Goal: Task Accomplishment & Management: Use online tool/utility

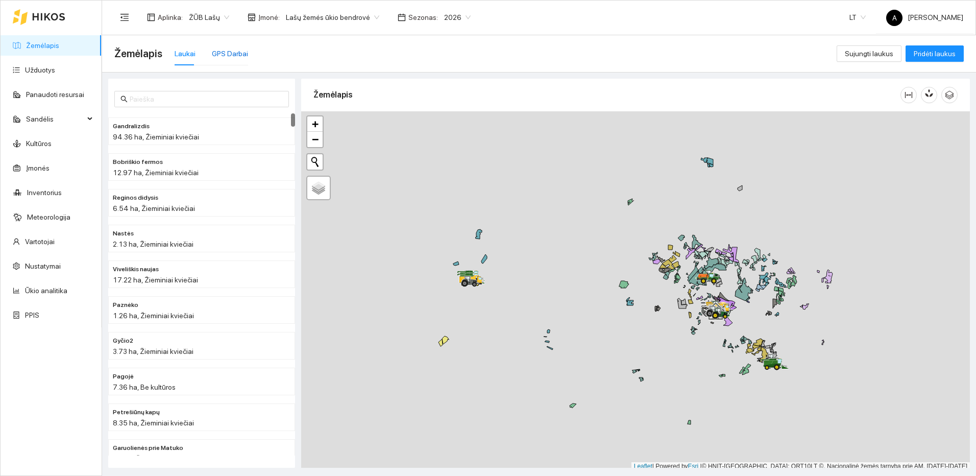
click at [244, 57] on div "GPS Darbai" at bounding box center [230, 53] width 36 height 11
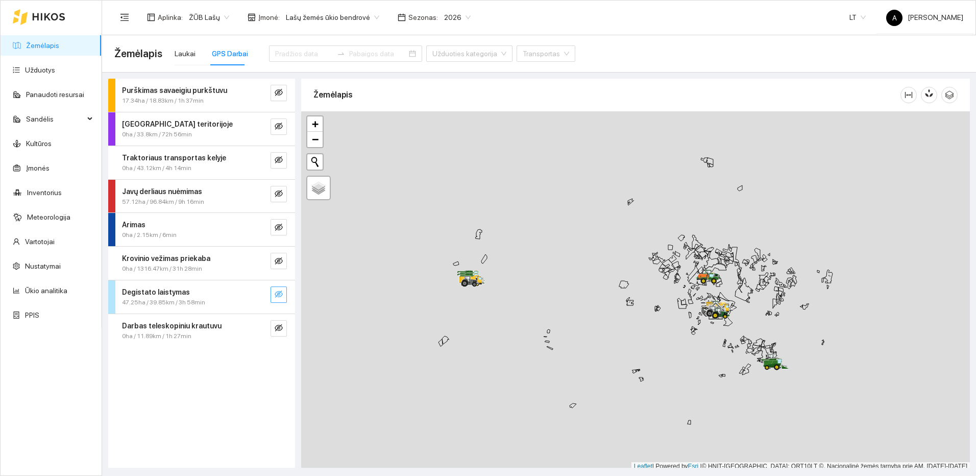
click at [281, 293] on icon "eye-invisible" at bounding box center [279, 294] width 8 height 8
click at [258, 294] on icon "search" at bounding box center [258, 294] width 8 height 8
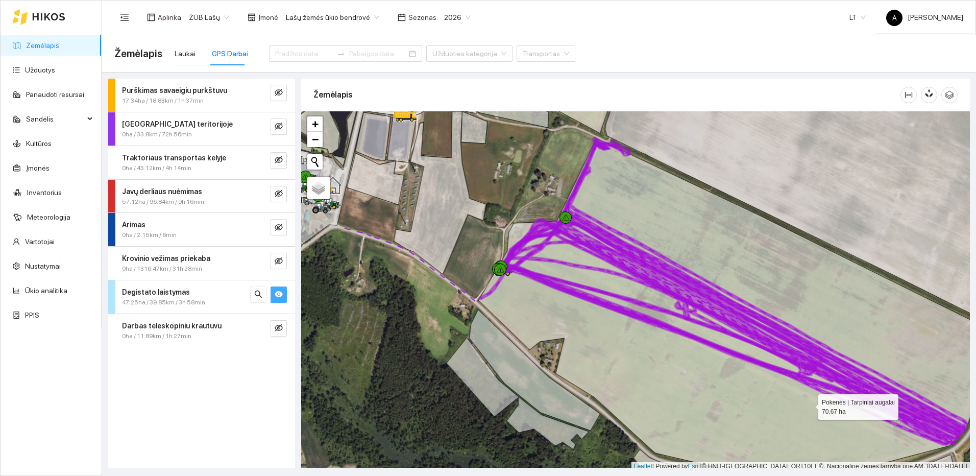
scroll to position [3, 0]
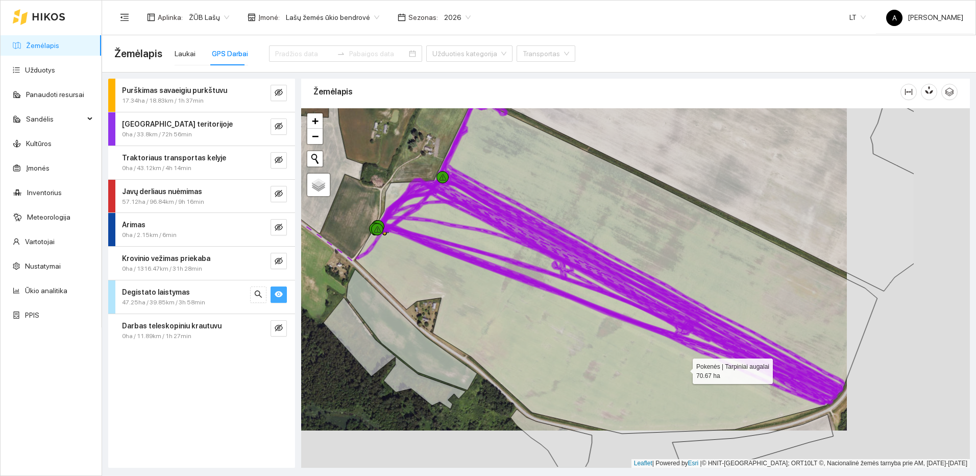
drag, startPoint x: 809, startPoint y: 404, endPoint x: 682, endPoint y: 375, distance: 129.9
click at [682, 375] on icon at bounding box center [616, 265] width 522 height 335
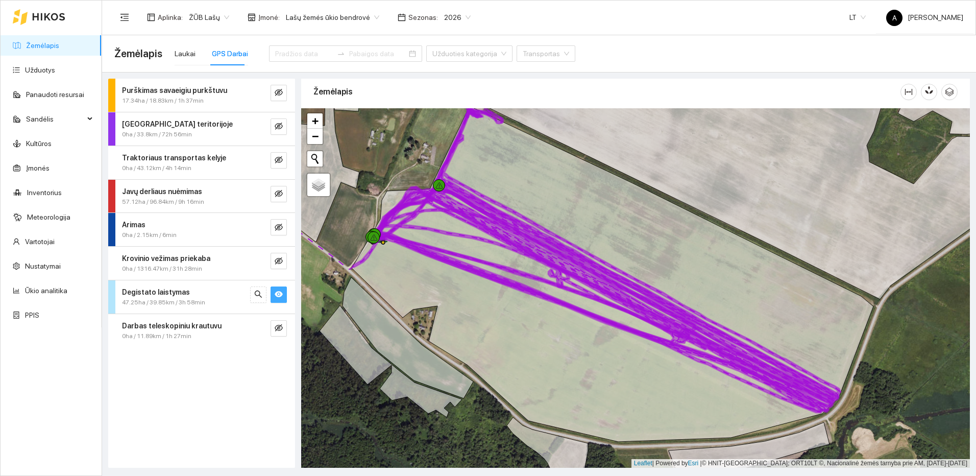
click at [275, 293] on icon "eye" at bounding box center [279, 294] width 8 height 8
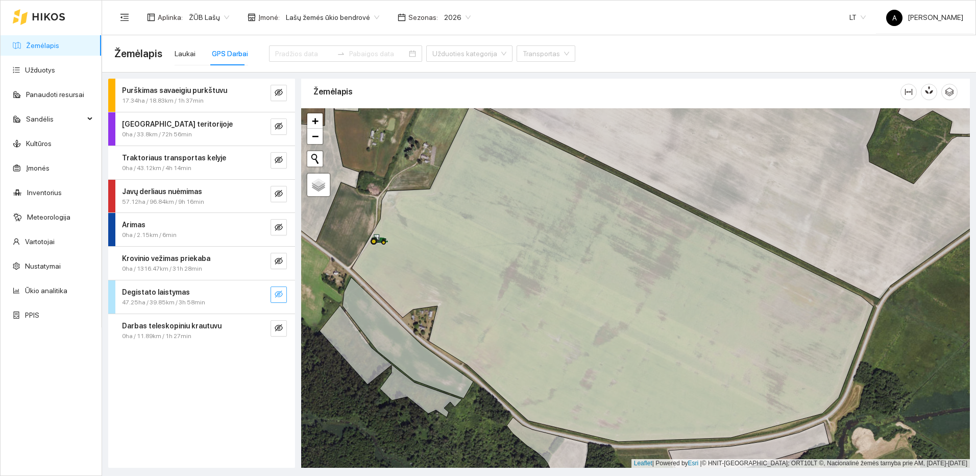
click at [276, 293] on icon "eye-invisible" at bounding box center [279, 293] width 8 height 7
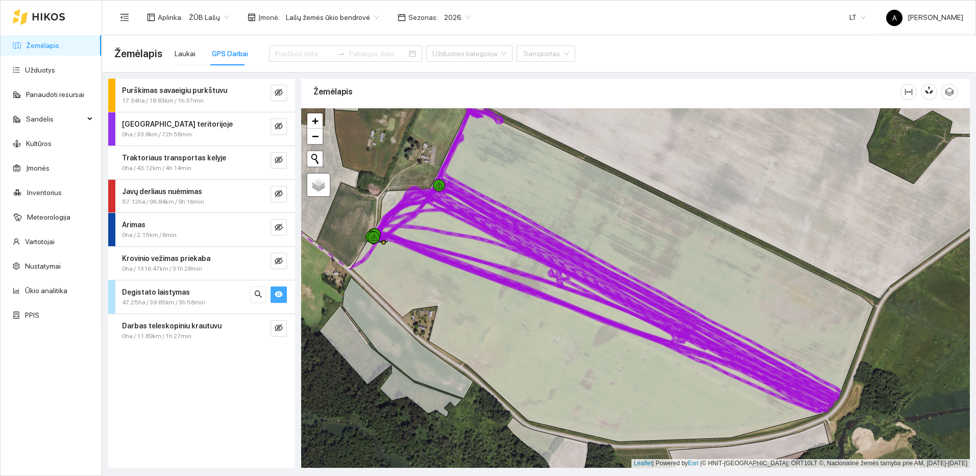
click at [276, 293] on icon "eye" at bounding box center [279, 295] width 8 height 6
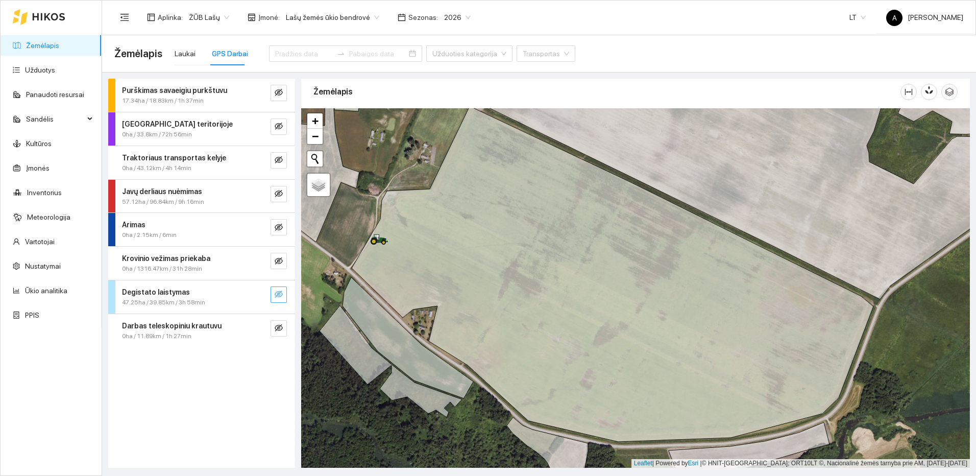
click at [281, 202] on div "Javų derliaus nuėmimas 57.12ha / 96.84km / 9h 16min" at bounding box center [201, 196] width 187 height 33
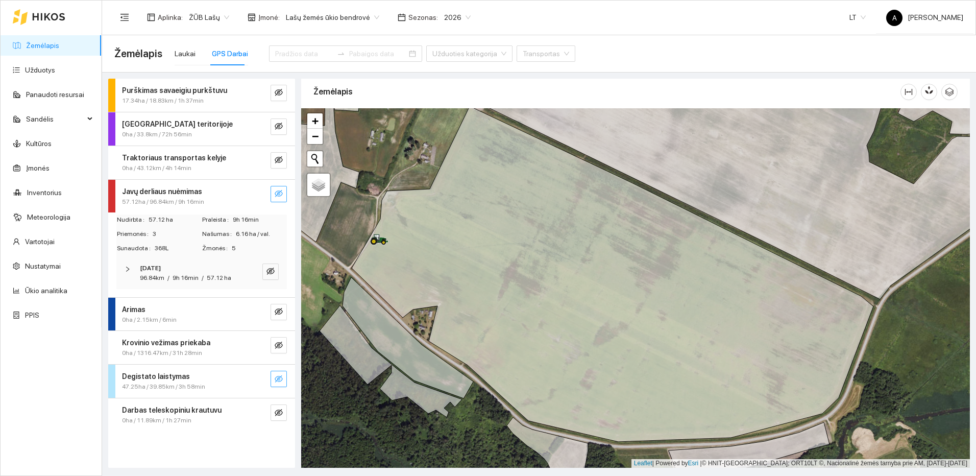
click at [281, 198] on span "eye-invisible" at bounding box center [279, 194] width 8 height 10
click at [282, 195] on icon "eye" at bounding box center [279, 193] width 8 height 6
click at [278, 165] on span "eye-invisible" at bounding box center [279, 161] width 8 height 10
click at [264, 162] on button "button" at bounding box center [258, 160] width 16 height 16
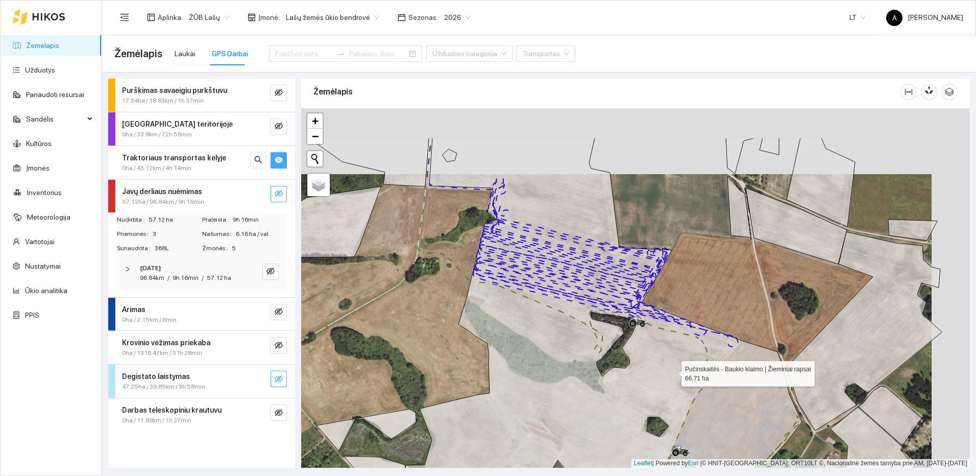
drag, startPoint x: 711, startPoint y: 304, endPoint x: 673, endPoint y: 370, distance: 76.6
click at [673, 370] on icon at bounding box center [600, 337] width 404 height 399
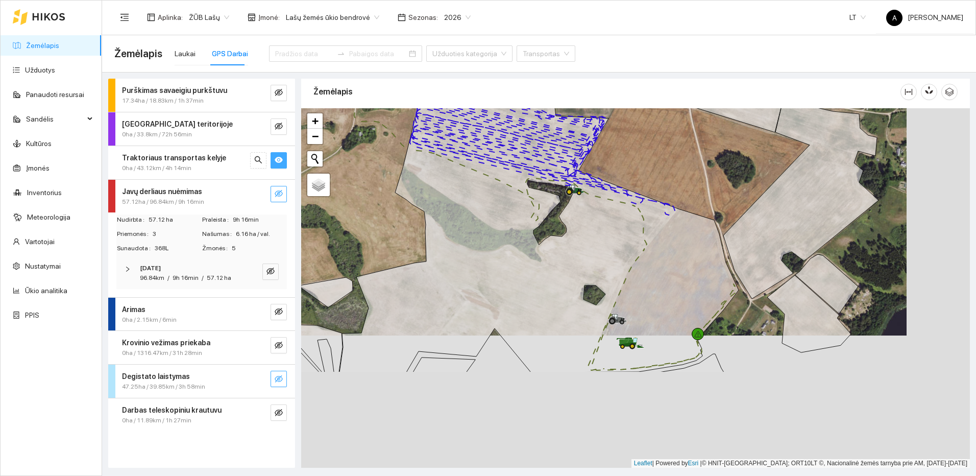
drag, startPoint x: 545, startPoint y: 247, endPoint x: 537, endPoint y: 228, distance: 20.6
click at [537, 228] on div at bounding box center [635, 287] width 669 height 359
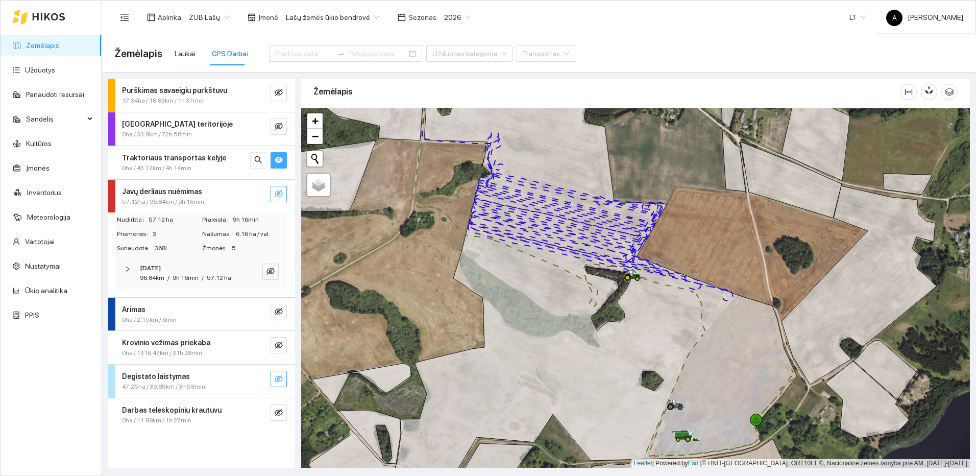
click at [283, 160] on button "button" at bounding box center [279, 160] width 16 height 16
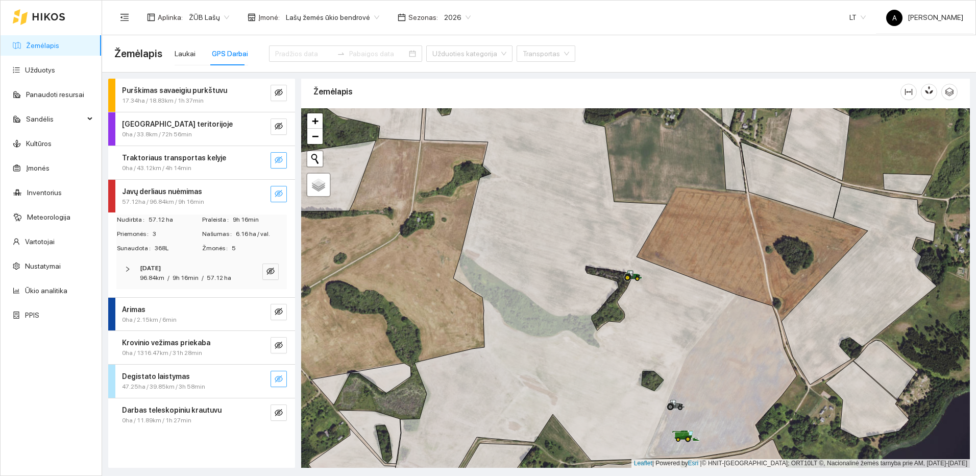
click at [283, 160] on button "button" at bounding box center [279, 160] width 16 height 16
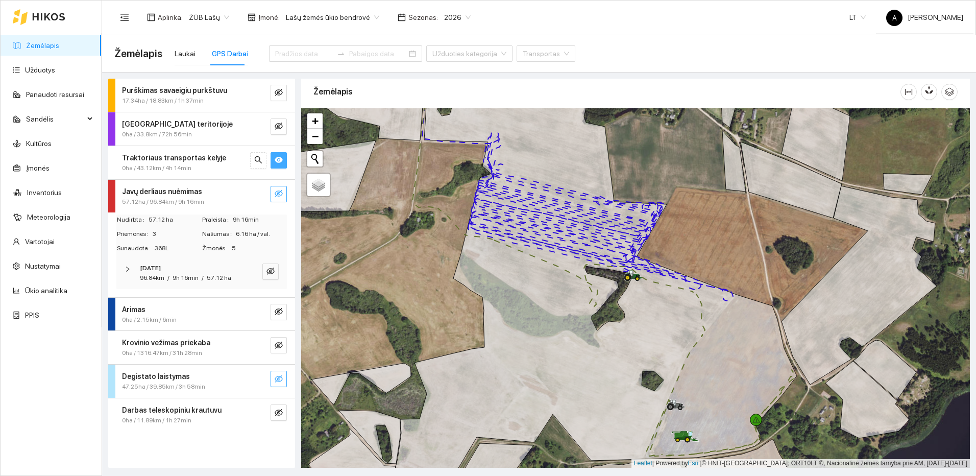
click at [283, 160] on button "button" at bounding box center [279, 160] width 16 height 16
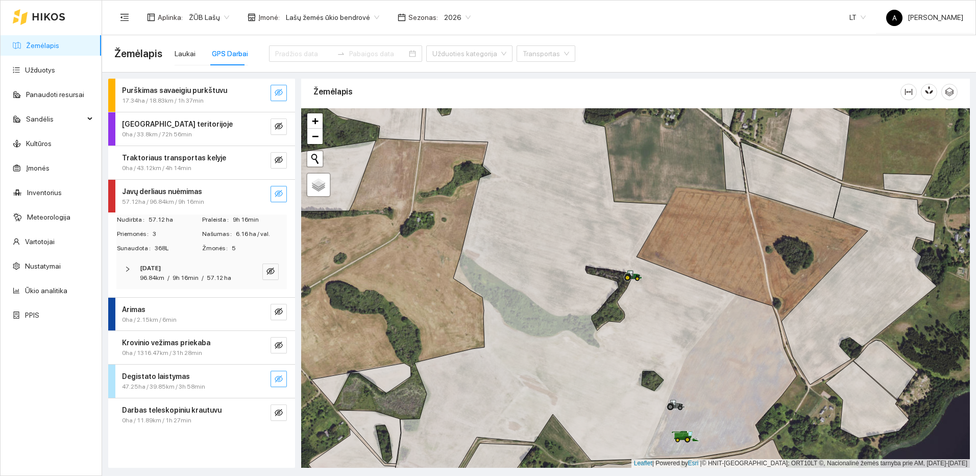
click at [277, 90] on icon "eye-invisible" at bounding box center [279, 92] width 8 height 7
click at [261, 92] on icon "search" at bounding box center [258, 92] width 8 height 8
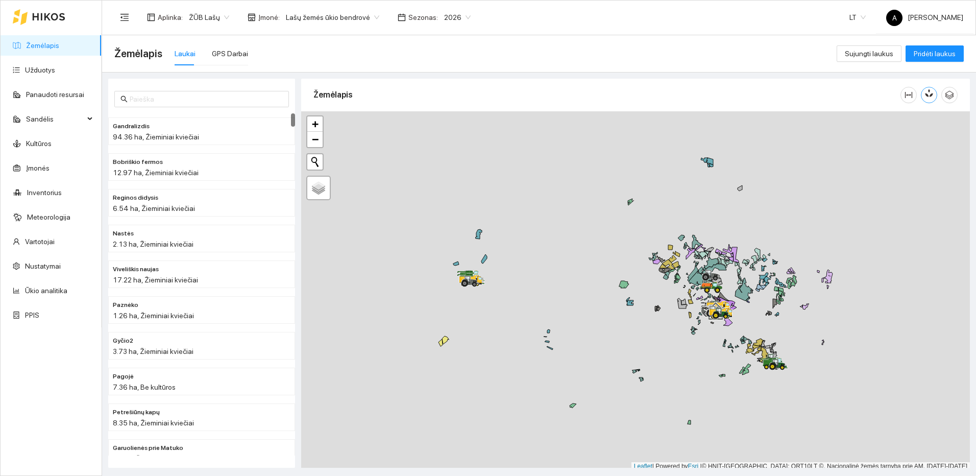
click at [932, 92] on icon "button" at bounding box center [929, 92] width 9 height 9
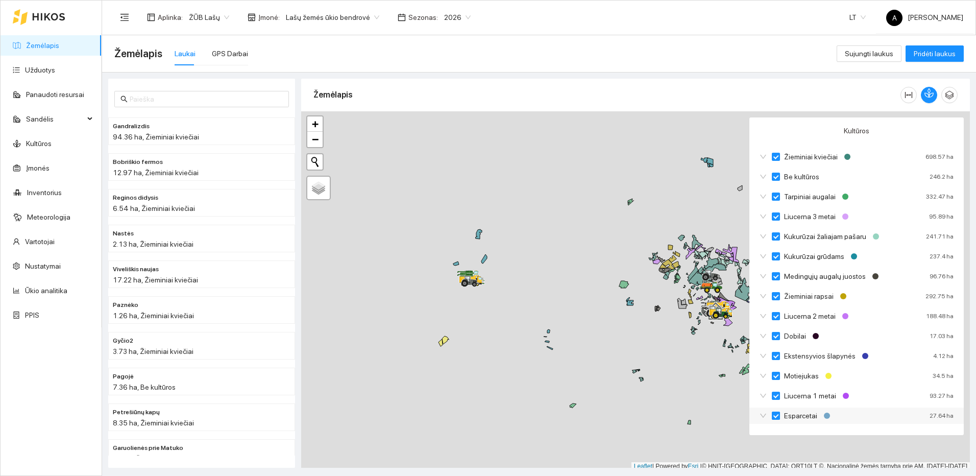
click at [778, 415] on input "Esparcetai" at bounding box center [776, 415] width 8 height 8
checkbox input "true"
click at [777, 390] on label "Liucerna 1 metai" at bounding box center [806, 395] width 68 height 11
click at [777, 392] on input "Liucerna 1 metai" at bounding box center [776, 396] width 8 height 8
checkbox input "true"
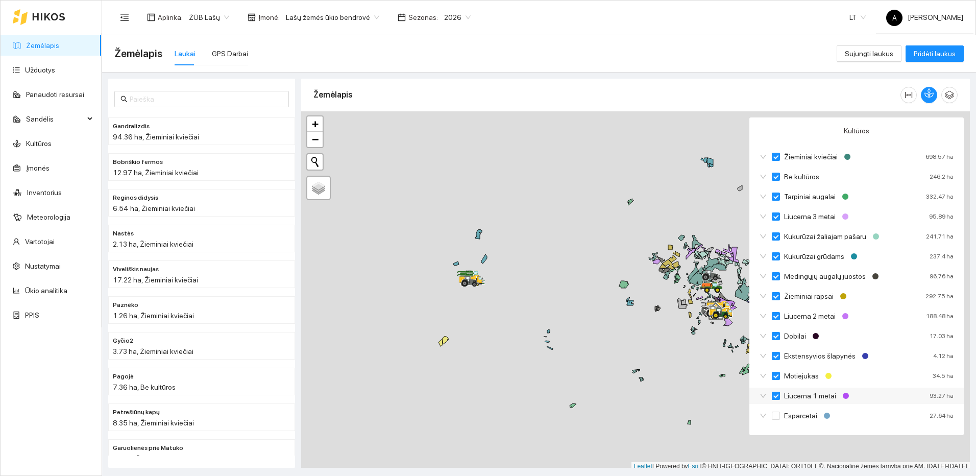
checkbox input "false"
click at [778, 376] on input "Motiejukas" at bounding box center [776, 376] width 8 height 8
checkbox input "true"
checkbox input "false"
click at [779, 355] on input "Ekstensyvios šlapynės" at bounding box center [776, 356] width 8 height 8
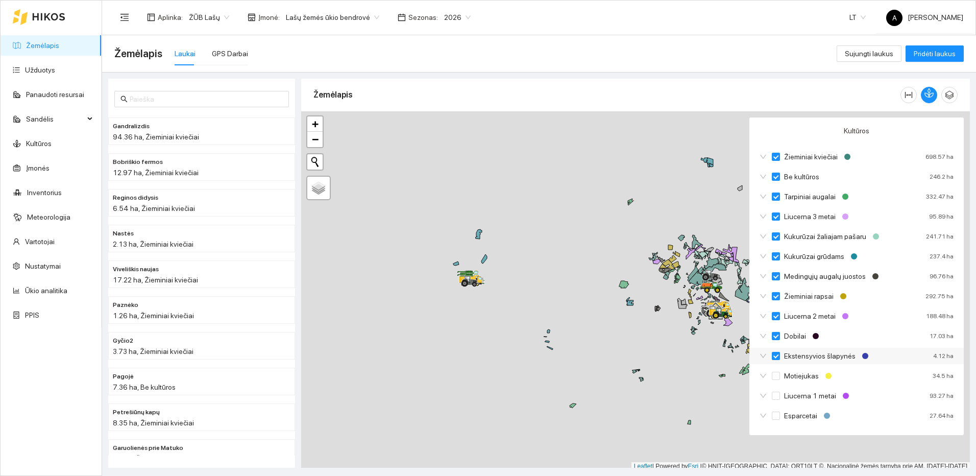
checkbox input "true"
checkbox input "false"
click at [775, 337] on input "Dobilai" at bounding box center [776, 336] width 8 height 8
checkbox input "true"
checkbox input "false"
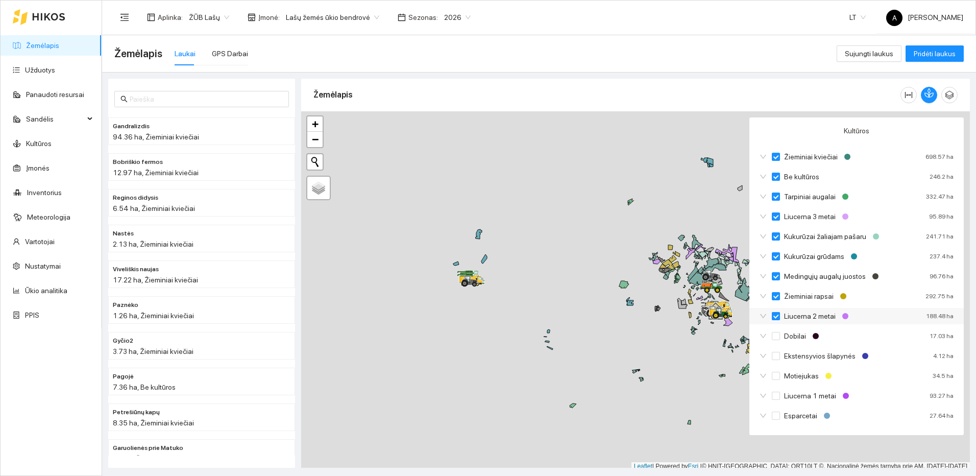
click at [777, 316] on input "Liucerna 2 metai" at bounding box center [776, 316] width 8 height 8
checkbox input "true"
checkbox input "false"
click at [778, 298] on input "Žieminiai rapsai" at bounding box center [776, 296] width 8 height 8
checkbox input "true"
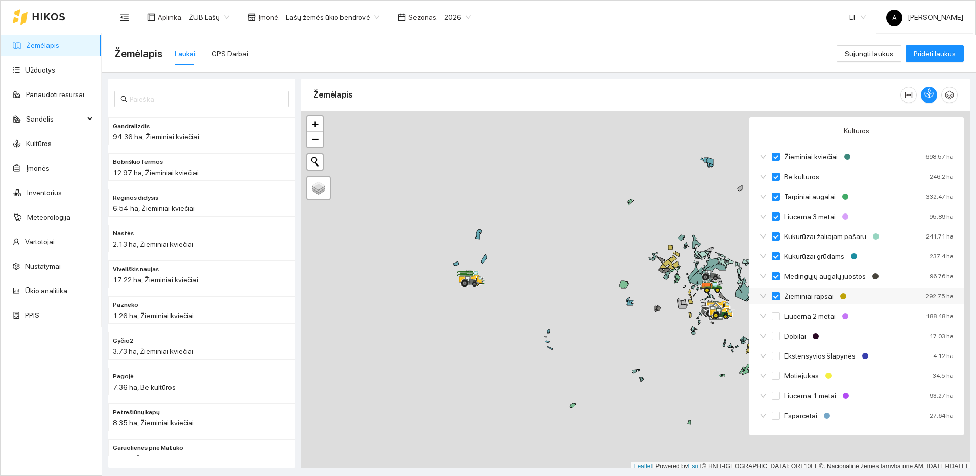
checkbox input "false"
click at [777, 275] on input "Medingųjų augalų juostos" at bounding box center [776, 276] width 8 height 8
checkbox input "true"
checkbox input "false"
click at [773, 254] on input "Kukurūzai grūdams" at bounding box center [776, 256] width 8 height 8
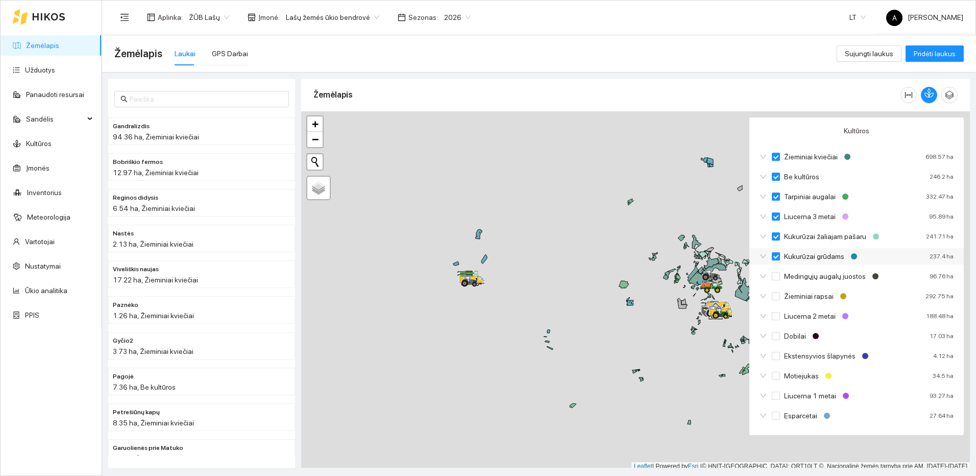
checkbox input "true"
checkbox input "false"
click at [777, 237] on input "Kukurūzai žaliajam pašaru" at bounding box center [776, 236] width 8 height 8
checkbox input "true"
checkbox input "false"
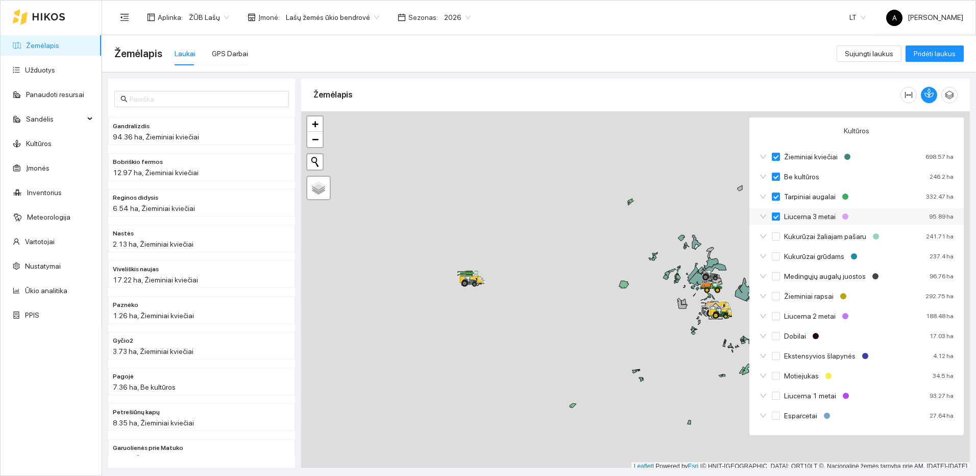
click at [774, 214] on input "Liucerna 3 metai" at bounding box center [776, 216] width 8 height 8
checkbox input "true"
checkbox input "false"
click at [775, 175] on input "Be kultūros" at bounding box center [776, 177] width 8 height 8
checkbox input "true"
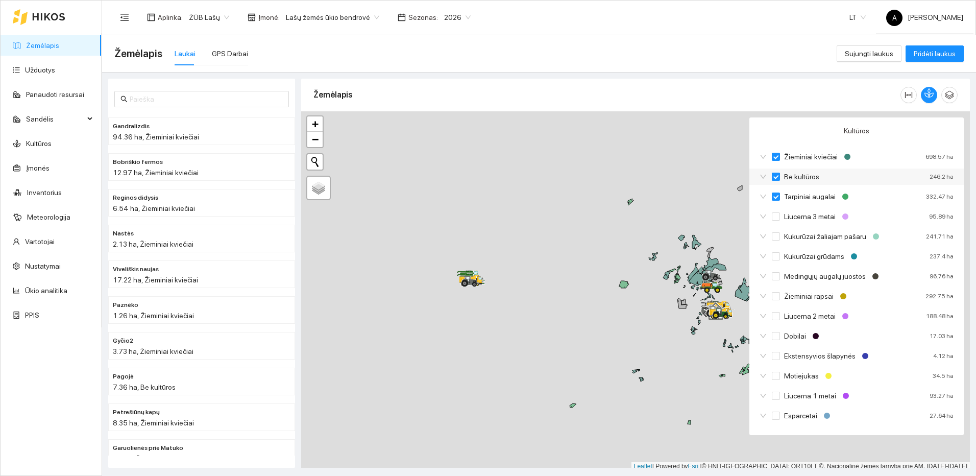
checkbox input "false"
click at [775, 161] on label "Žieminiai kviečiai" at bounding box center [807, 156] width 70 height 11
click at [775, 161] on input "Žieminiai kviečiai" at bounding box center [776, 157] width 8 height 8
checkbox input "true"
checkbox input "false"
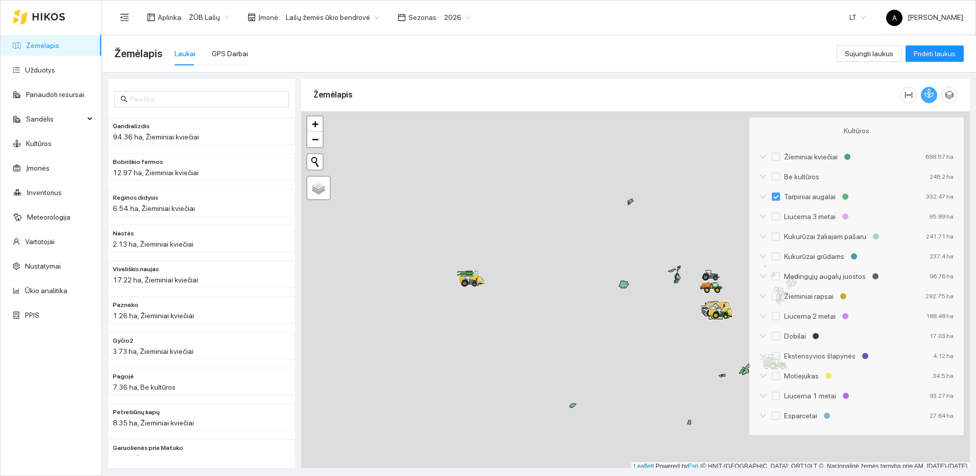
drag, startPoint x: 929, startPoint y: 93, endPoint x: 917, endPoint y: 95, distance: 11.9
click at [929, 93] on icon "button" at bounding box center [929, 95] width 0 height 4
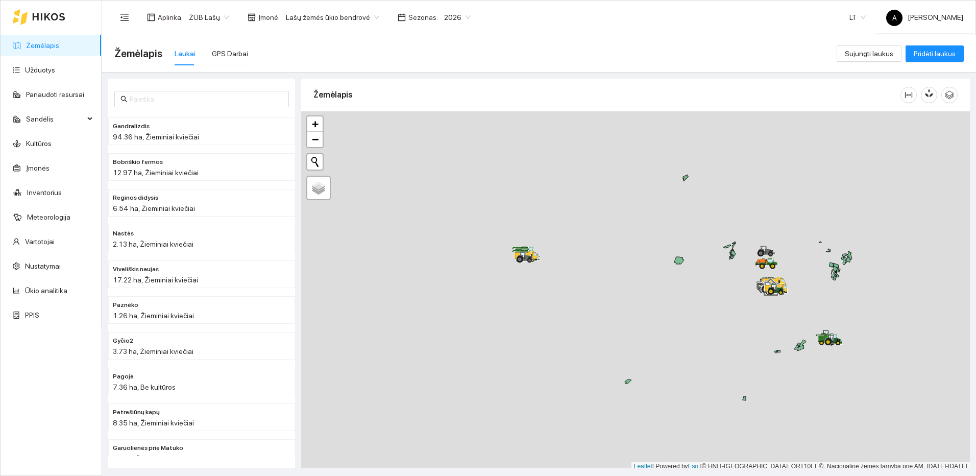
scroll to position [3, 0]
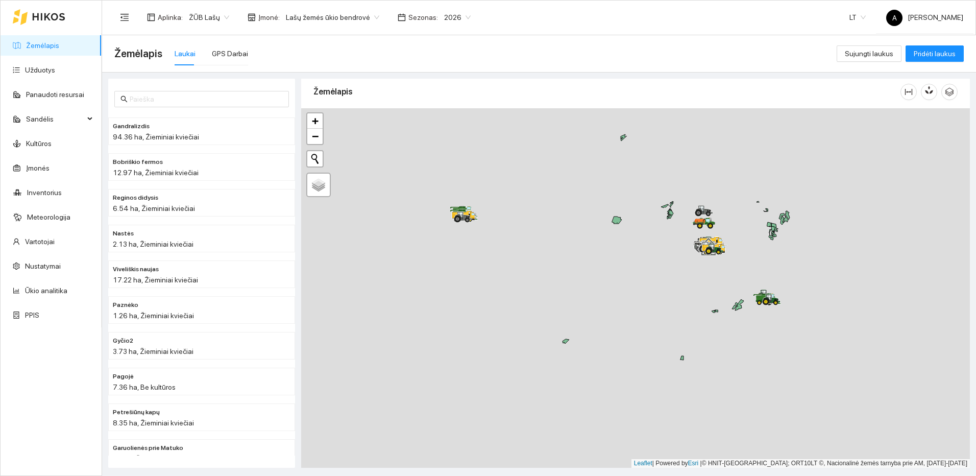
drag, startPoint x: 786, startPoint y: 352, endPoint x: 777, endPoint y: 345, distance: 12.4
click at [780, 347] on div at bounding box center [635, 287] width 669 height 359
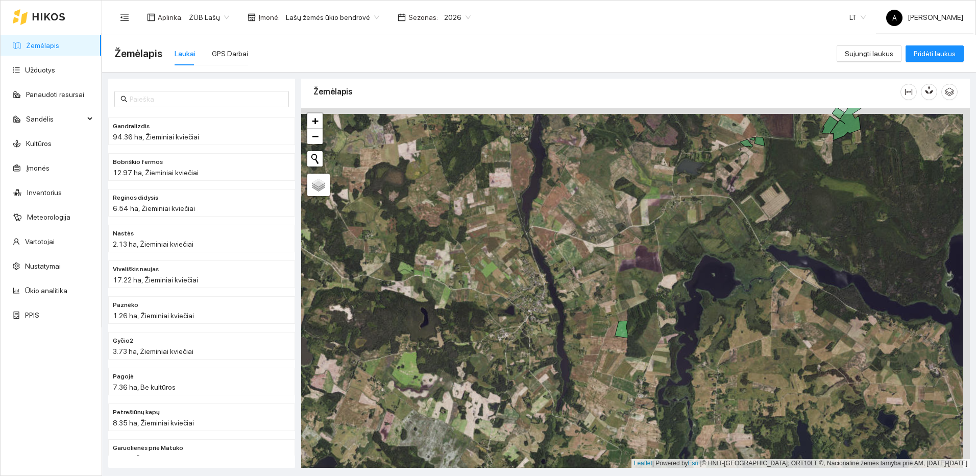
drag, startPoint x: 841, startPoint y: 221, endPoint x: 684, endPoint y: 405, distance: 243.0
click at [684, 405] on div at bounding box center [635, 287] width 669 height 359
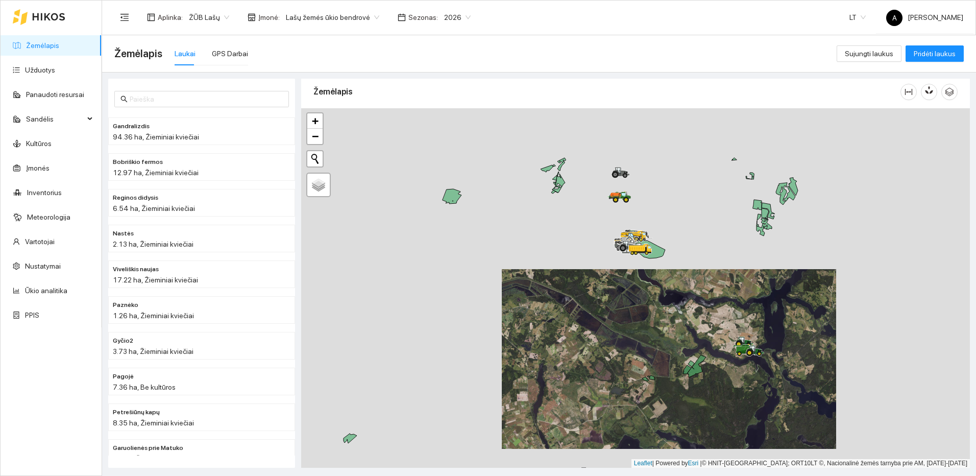
drag, startPoint x: 689, startPoint y: 315, endPoint x: 681, endPoint y: 338, distance: 24.4
click at [681, 338] on div at bounding box center [635, 287] width 669 height 359
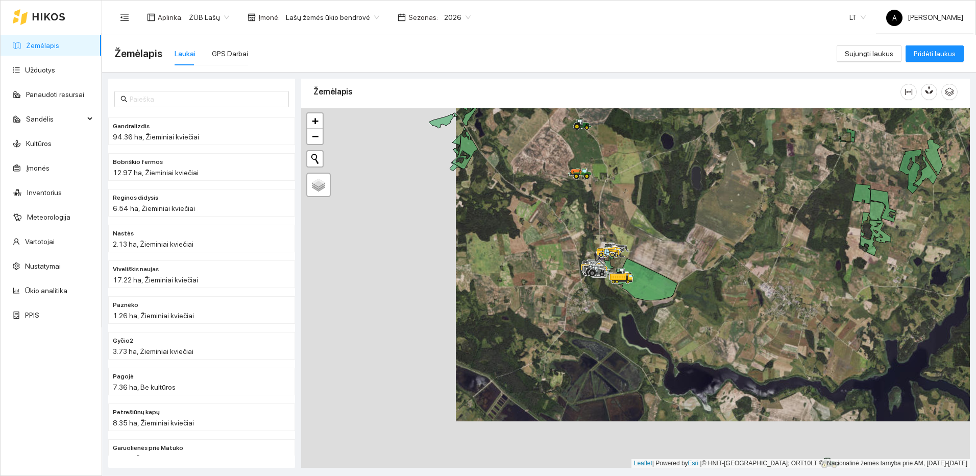
drag, startPoint x: 636, startPoint y: 272, endPoint x: 643, endPoint y: 254, distance: 19.7
click at [643, 254] on div at bounding box center [635, 287] width 669 height 359
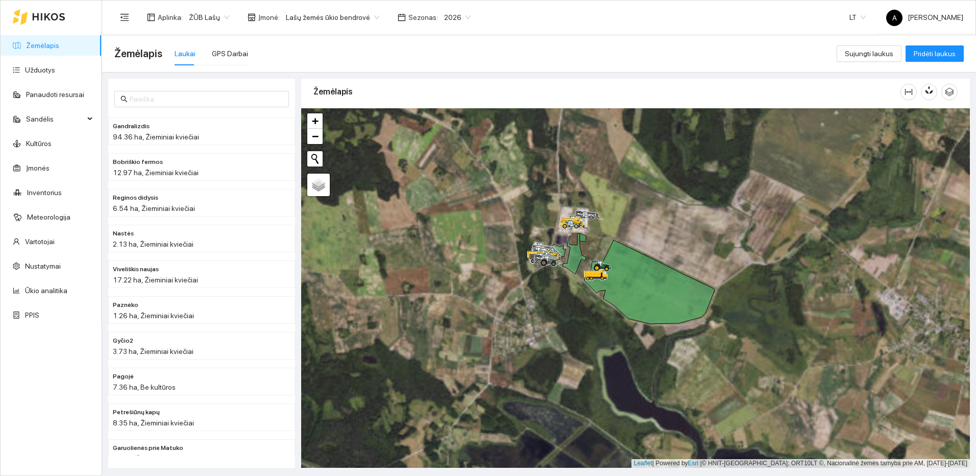
drag, startPoint x: 500, startPoint y: 243, endPoint x: 621, endPoint y: 400, distance: 198.4
click at [621, 400] on div at bounding box center [635, 287] width 669 height 359
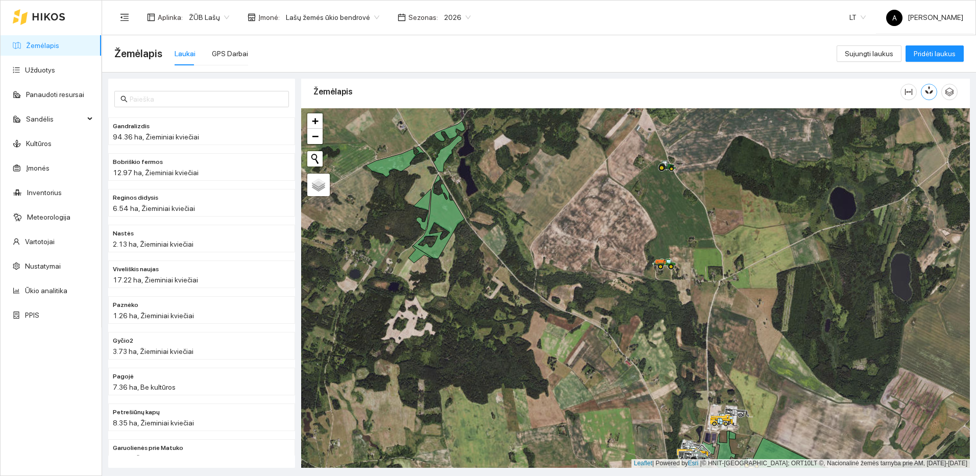
click at [929, 90] on icon "button" at bounding box center [929, 92] width 0 height 4
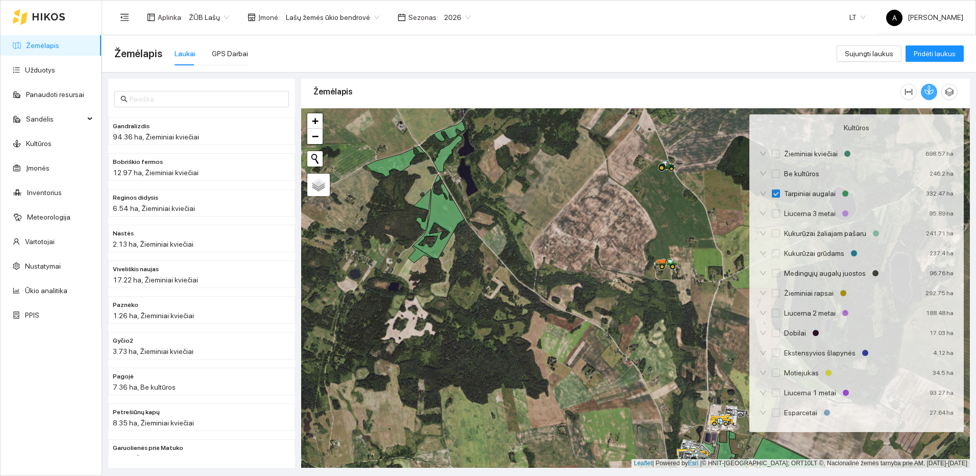
click at [929, 90] on icon "button" at bounding box center [929, 92] width 0 height 4
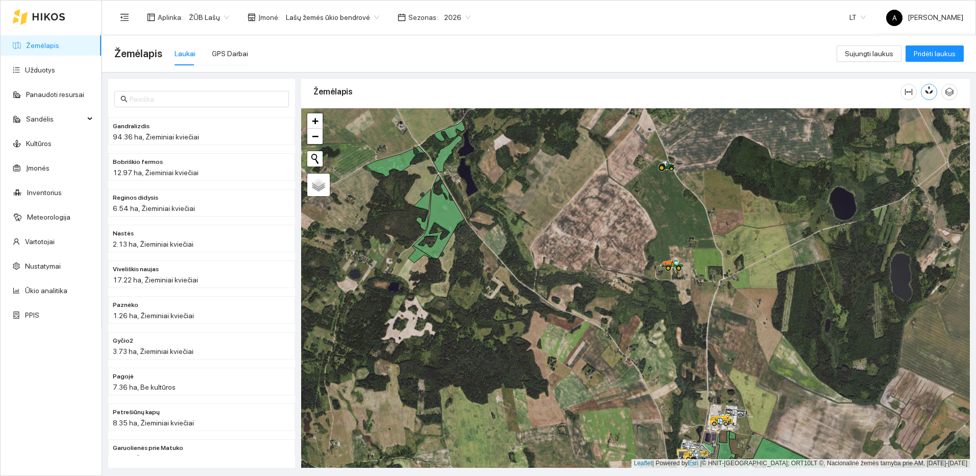
click at [933, 94] on button "button" at bounding box center [929, 92] width 16 height 16
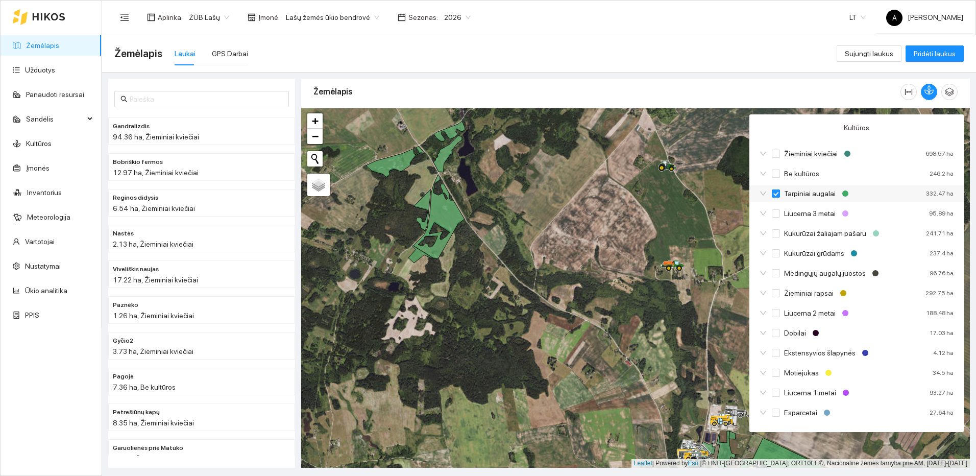
click at [776, 193] on input "Tarpiniai augalai" at bounding box center [776, 193] width 8 height 8
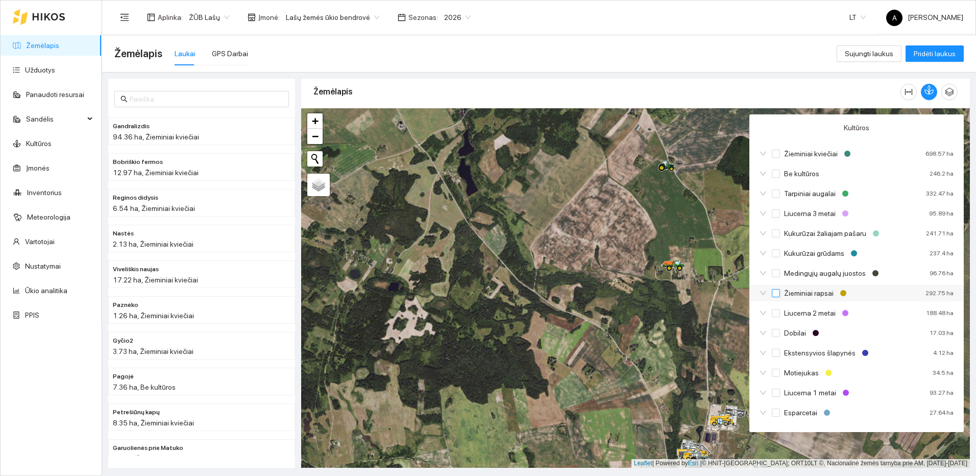
click at [777, 294] on input "Žieminiai rapsai" at bounding box center [776, 293] width 8 height 8
checkbox input "false"
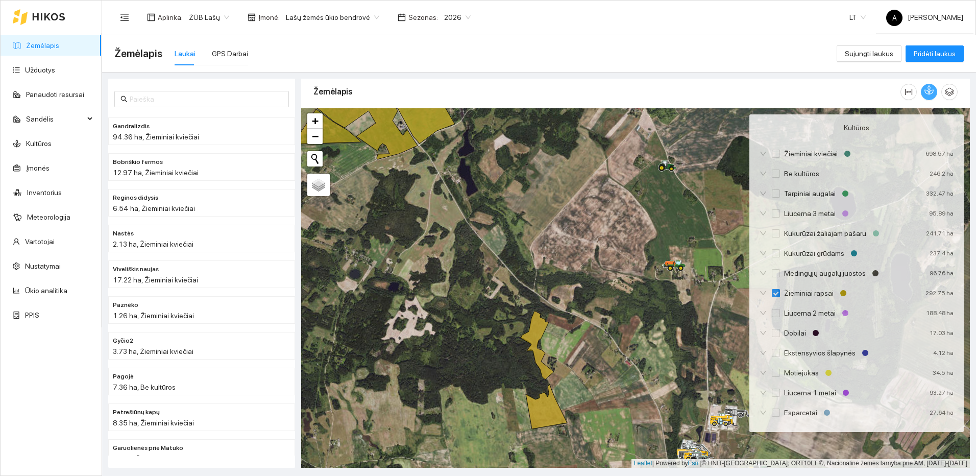
click at [933, 96] on button "button" at bounding box center [929, 92] width 16 height 16
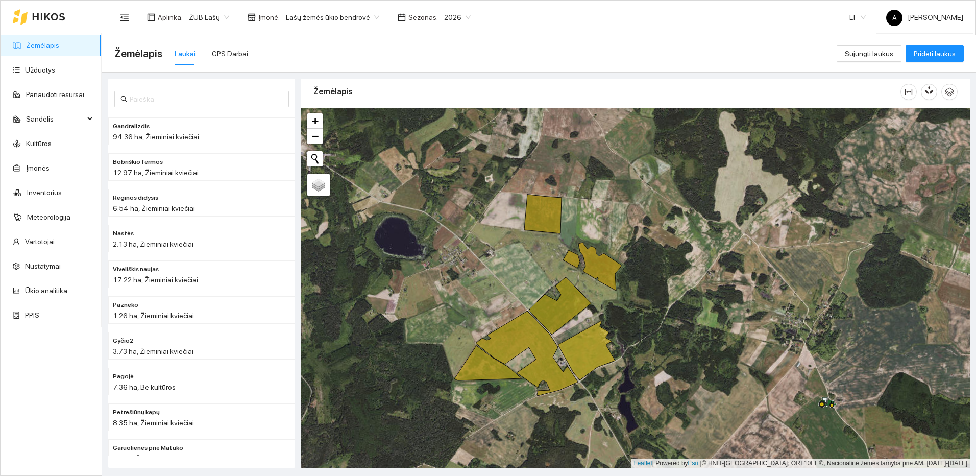
click at [631, 279] on div at bounding box center [635, 287] width 669 height 359
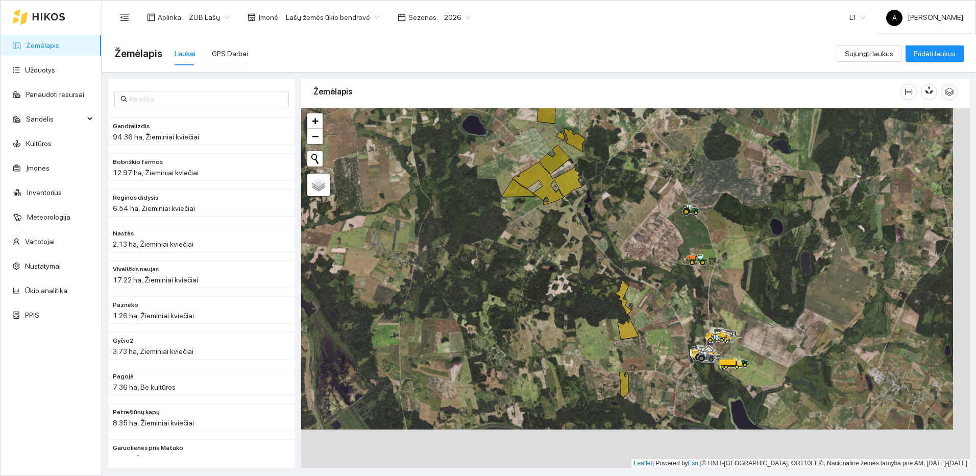
drag, startPoint x: 683, startPoint y: 364, endPoint x: 592, endPoint y: 257, distance: 139.4
click at [604, 267] on div at bounding box center [635, 287] width 669 height 359
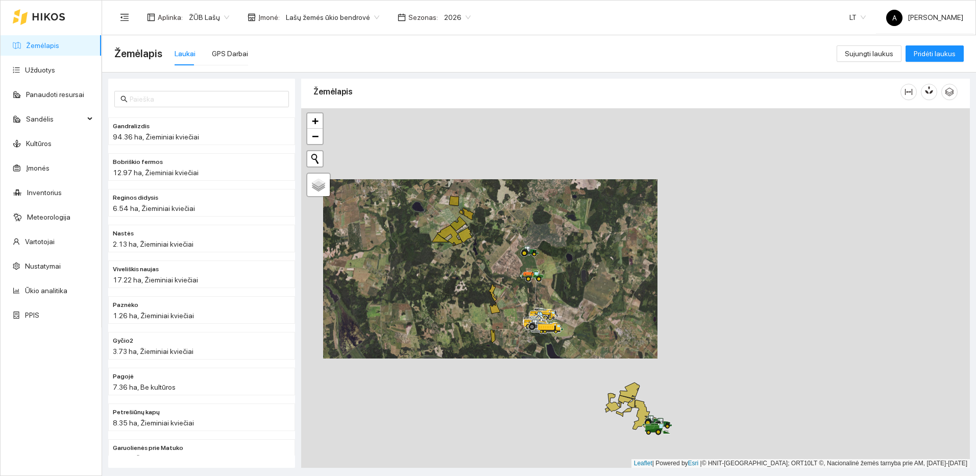
drag, startPoint x: 683, startPoint y: 223, endPoint x: 627, endPoint y: 257, distance: 64.9
click at [627, 257] on div at bounding box center [635, 287] width 669 height 359
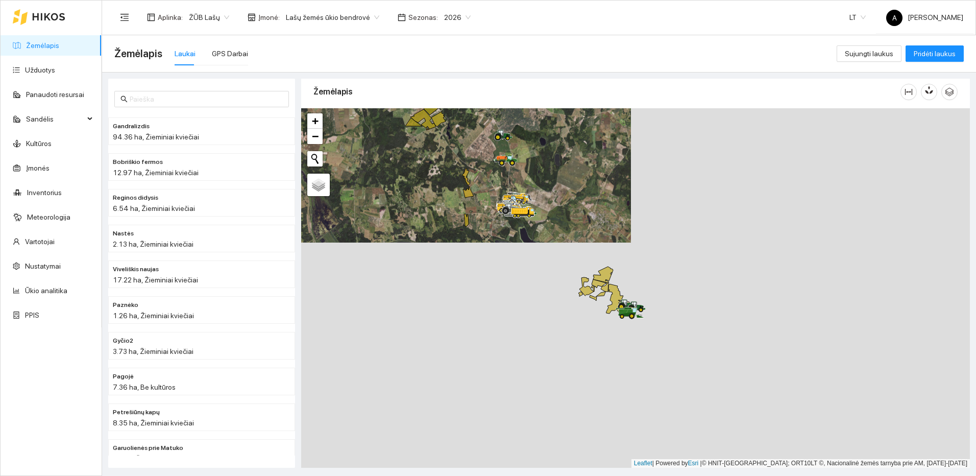
drag, startPoint x: 610, startPoint y: 203, endPoint x: 606, endPoint y: 190, distance: 13.3
click at [606, 190] on div at bounding box center [635, 287] width 669 height 359
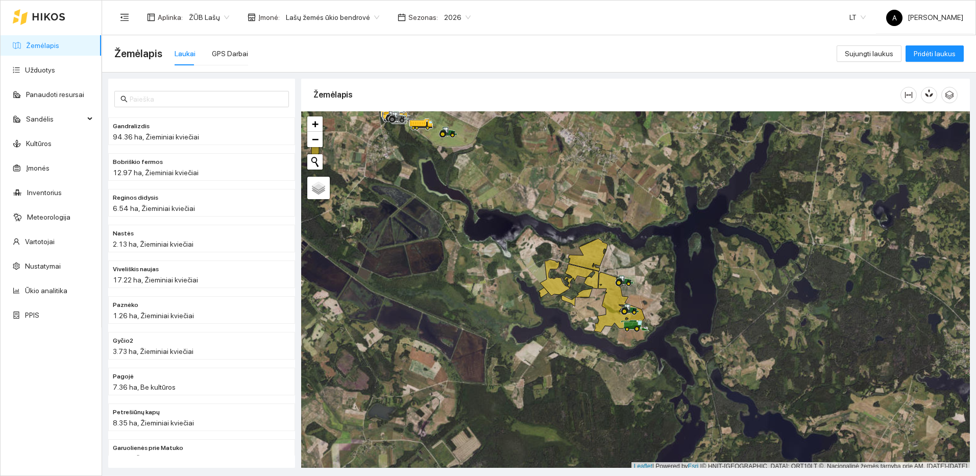
scroll to position [3, 0]
